Goal: Check status: Check status

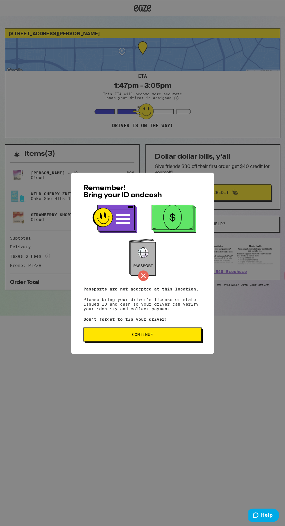
click at [143, 340] on button "Continue" at bounding box center [143, 335] width 118 height 14
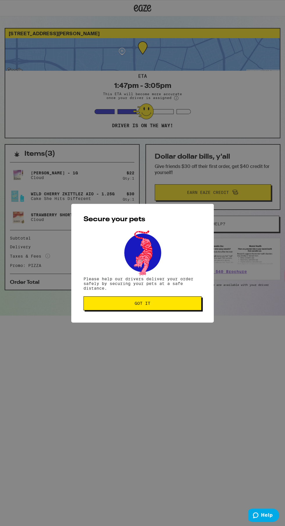
click at [172, 306] on span "Got it" at bounding box center [143, 303] width 108 height 4
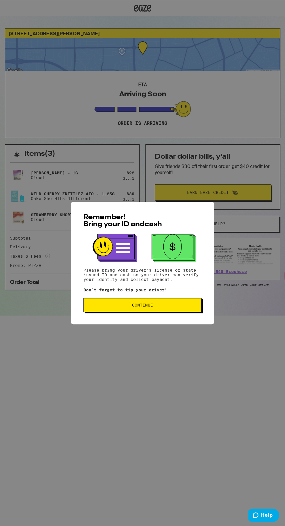
click at [177, 307] on span "Continue" at bounding box center [143, 305] width 108 height 4
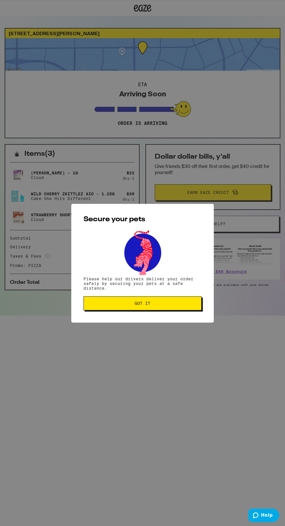
click at [179, 305] on span "Got it" at bounding box center [143, 303] width 108 height 4
